Goal: Information Seeking & Learning: Understand process/instructions

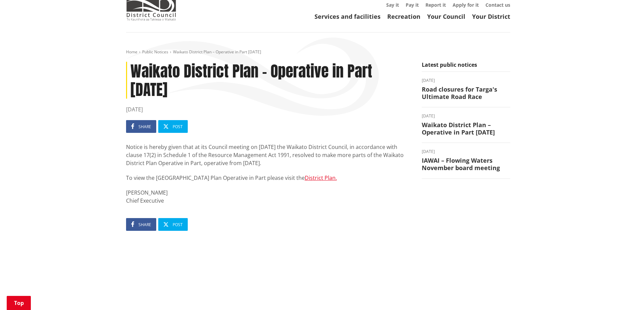
scroll to position [34, 0]
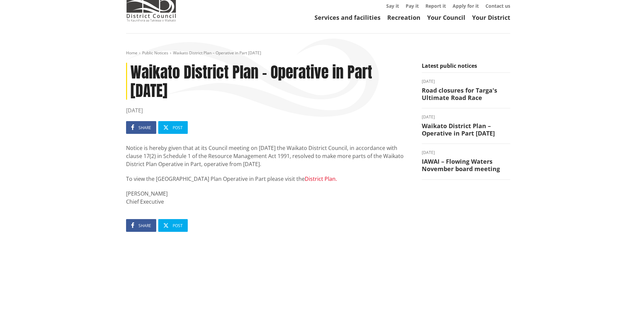
click at [305, 182] on link "District Plan." at bounding box center [321, 178] width 32 height 7
drag, startPoint x: 257, startPoint y: 147, endPoint x: 305, endPoint y: 147, distance: 48.2
click at [305, 147] on p "Notice is hereby given that at its Council meeting on 29 September 2025 the Wai…" at bounding box center [268, 156] width 285 height 24
copy p "29 September 2025"
click at [302, 147] on p "Notice is hereby given that at its Council meeting on 29 September 2025 the Wai…" at bounding box center [268, 156] width 285 height 24
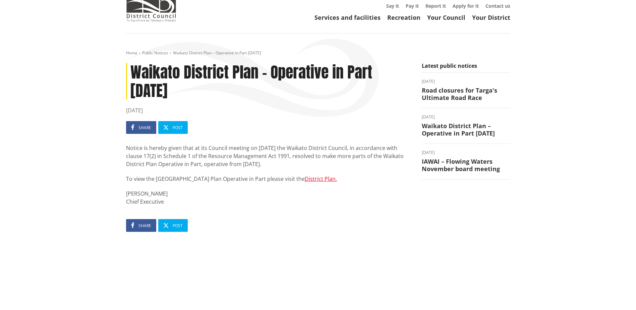
drag, startPoint x: 384, startPoint y: 132, endPoint x: 407, endPoint y: 117, distance: 26.7
click at [389, 129] on ul "Share Post" at bounding box center [268, 127] width 285 height 13
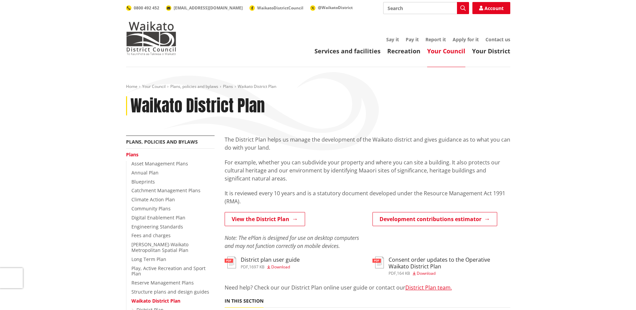
click at [247, 228] on div "View the District Plan Note: The ePlan is designed for use on desktop computers…" at bounding box center [293, 231] width 138 height 38
click at [252, 224] on link "View the District Plan" at bounding box center [264, 219] width 80 height 14
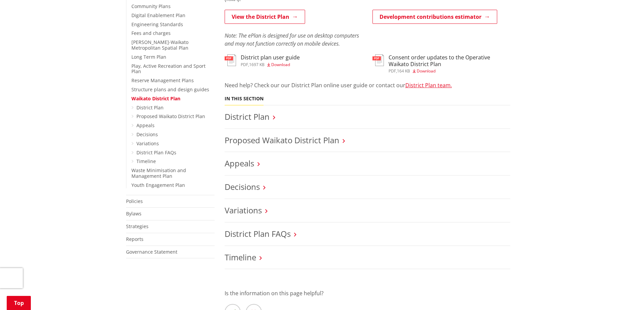
scroll to position [205, 0]
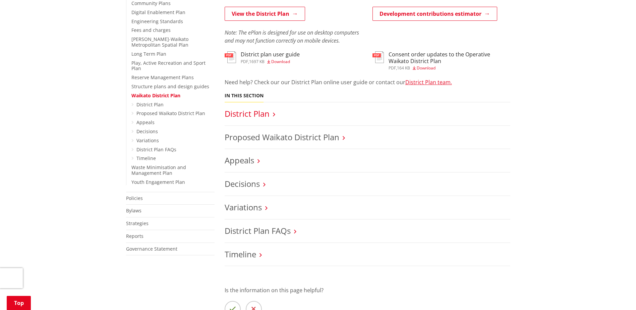
click at [256, 112] on link "District Plan" at bounding box center [246, 113] width 45 height 11
